Goal: Browse casually

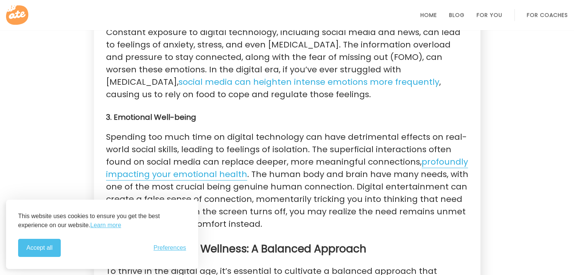
scroll to position [792, 0]
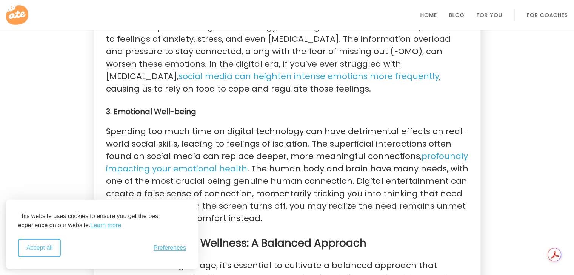
click at [35, 255] on button "Accept all" at bounding box center [39, 248] width 43 height 18
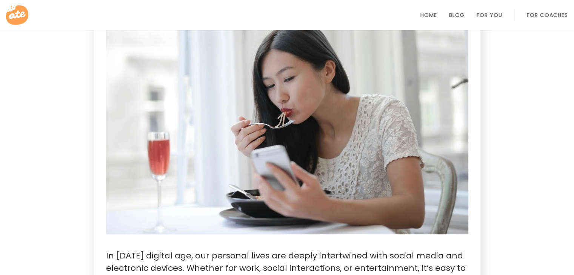
scroll to position [0, 0]
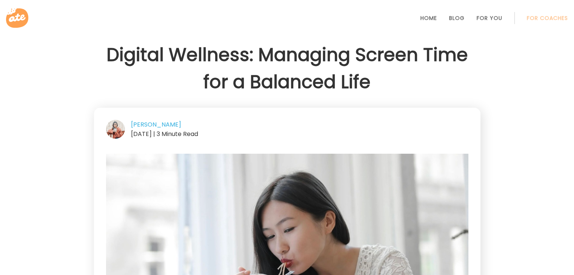
drag, startPoint x: 513, startPoint y: 0, endPoint x: 402, endPoint y: 90, distance: 142.2
click at [402, 90] on h1 "Digital Wellness: Managing Screen Time for a Balanced Life" at bounding box center [287, 69] width 386 height 54
drag, startPoint x: 471, startPoint y: 0, endPoint x: 374, endPoint y: 21, distance: 99.1
click at [374, 21] on link at bounding box center [287, 18] width 562 height 24
